Goal: Task Accomplishment & Management: Manage account settings

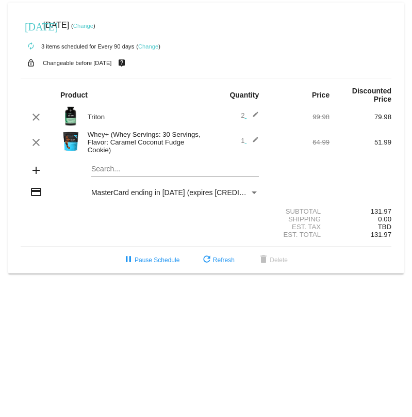
click at [252, 113] on mat-icon "edit" at bounding box center [253, 117] width 12 height 12
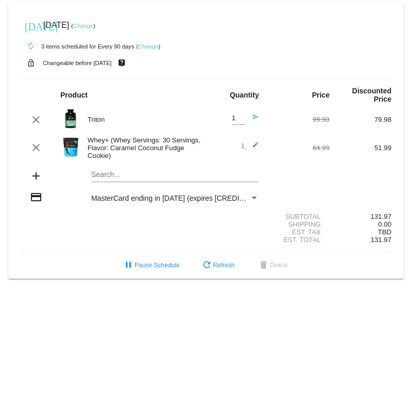
type input "1"
click at [241, 121] on input "1" at bounding box center [238, 119] width 13 height 8
click at [91, 224] on div "Shipping 0.00" at bounding box center [206, 224] width 371 height 8
click at [256, 115] on mat-icon "send" at bounding box center [253, 119] width 12 height 12
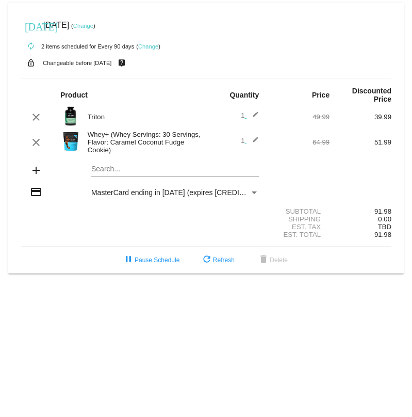
click at [70, 139] on img at bounding box center [70, 141] width 21 height 21
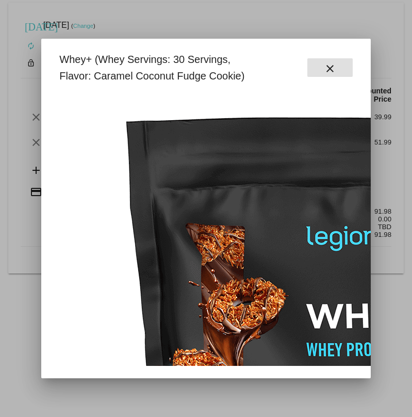
click at [328, 65] on mat-icon "close" at bounding box center [330, 68] width 12 height 12
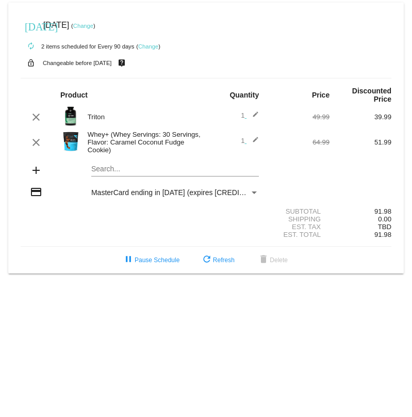
click at [134, 140] on div "Whey+ (Whey Servings: 30 Servings, Flavor: Caramel Coconut Fudge Cookie)" at bounding box center [145, 142] width 124 height 23
click at [33, 174] on mat-icon "add" at bounding box center [36, 170] width 12 height 12
click at [94, 169] on mat-card "[DATE] [DATE] ( Change ) autorenew 2 items scheduled for Every 90 days ( Change…" at bounding box center [206, 138] width 396 height 271
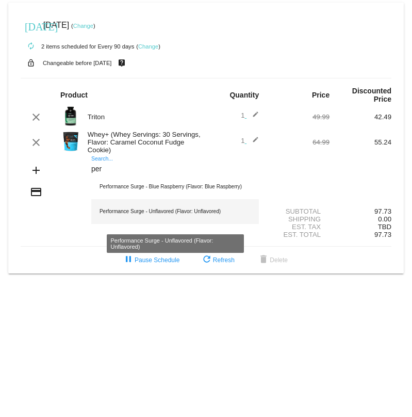
type input "per"
click at [143, 213] on div "Performance Surge - Unflavored (Flavor: Unflavored)" at bounding box center [175, 211] width 168 height 25
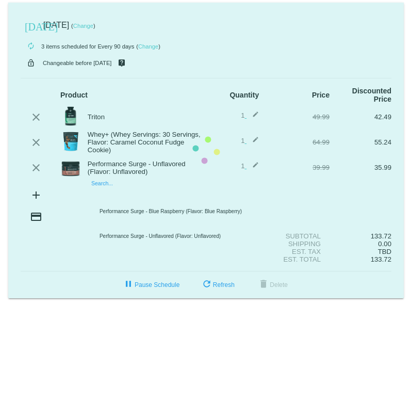
click at [112, 198] on mat-card "today Aug 30 2025 ( Change ) autorenew 3 items scheduled for Every 90 days ( Ch…" at bounding box center [206, 151] width 396 height 296
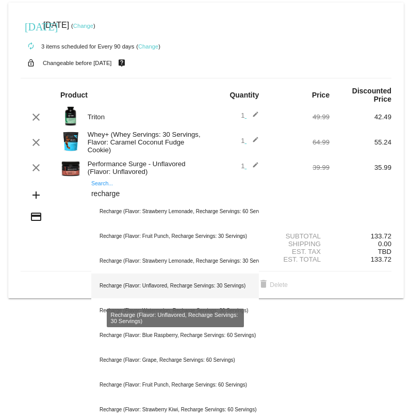
type input "recharge"
click at [154, 287] on div "Recharge (Flavor: Unflavored, Recharge Servings: 30 Servings)" at bounding box center [175, 285] width 168 height 25
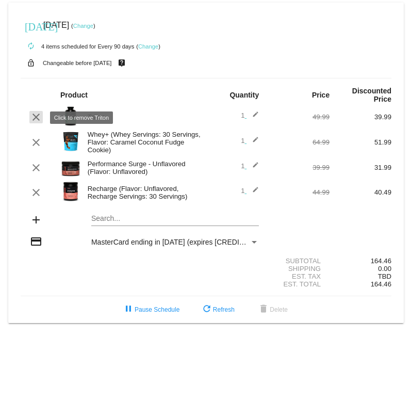
click at [36, 118] on mat-icon "clear" at bounding box center [36, 117] width 12 height 12
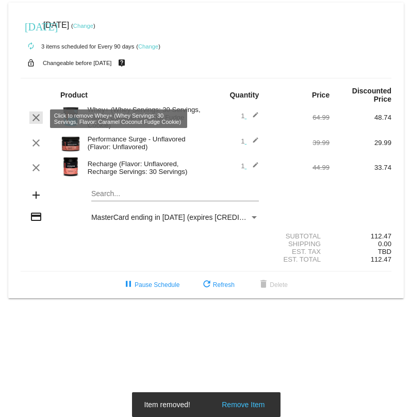
click at [36, 119] on mat-icon "clear" at bounding box center [36, 117] width 12 height 12
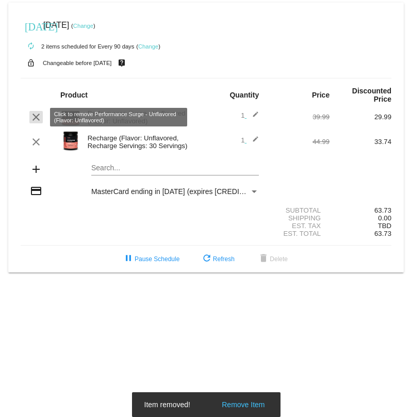
click at [36, 120] on mat-icon "clear" at bounding box center [36, 117] width 12 height 12
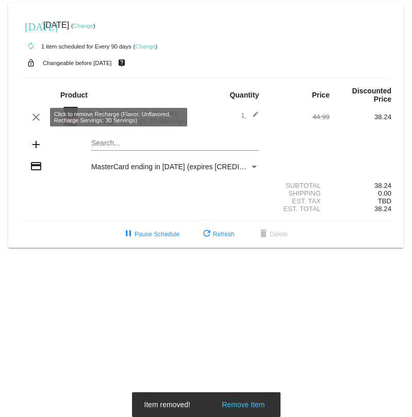
click at [36, 120] on mat-icon "clear" at bounding box center [36, 117] width 12 height 12
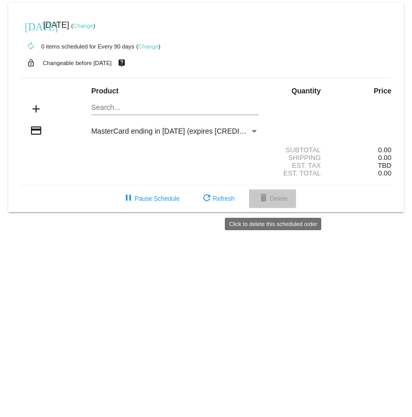
click at [286, 206] on button "delete Delete" at bounding box center [272, 198] width 47 height 19
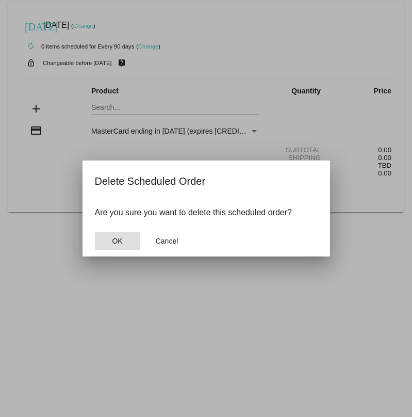
click at [119, 242] on span "OK" at bounding box center [117, 241] width 10 height 8
